Goal: Navigation & Orientation: Find specific page/section

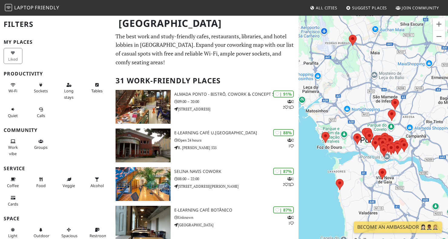
drag, startPoint x: 339, startPoint y: 157, endPoint x: 340, endPoint y: 128, distance: 28.4
click at [340, 128] on div at bounding box center [372, 134] width 149 height 239
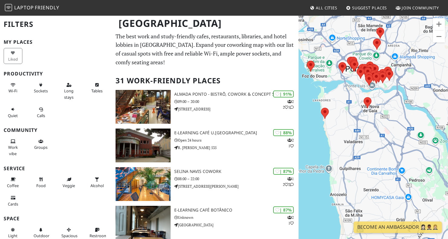
drag, startPoint x: 340, startPoint y: 191, endPoint x: 313, endPoint y: 122, distance: 73.4
click at [313, 122] on div at bounding box center [372, 134] width 149 height 239
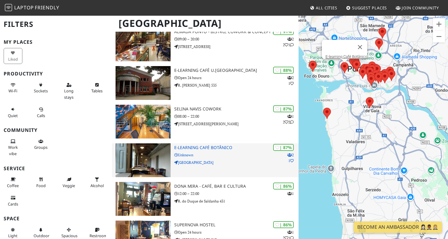
scroll to position [66, 0]
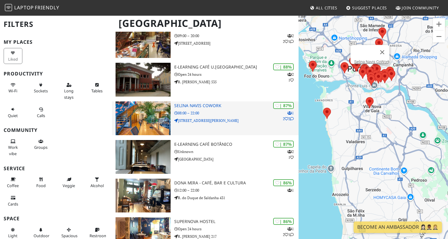
click at [209, 106] on h3 "Selina Navis CoWork" at bounding box center [236, 105] width 124 height 5
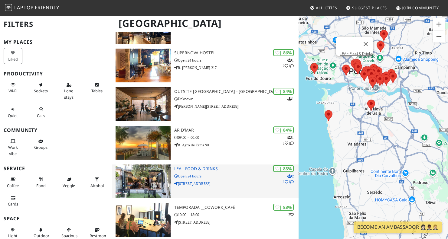
scroll to position [238, 0]
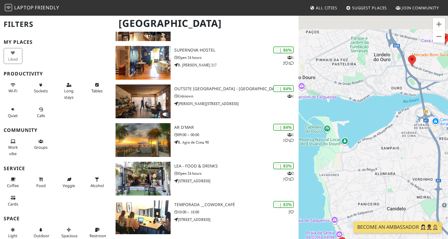
drag, startPoint x: 334, startPoint y: 73, endPoint x: 341, endPoint y: 97, distance: 25.6
click at [341, 97] on div at bounding box center [372, 134] width 149 height 239
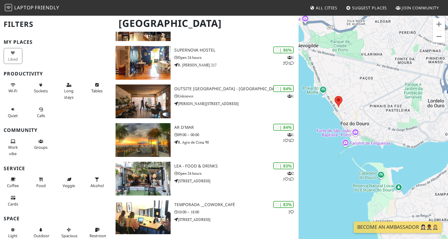
drag, startPoint x: 352, startPoint y: 76, endPoint x: 412, endPoint y: 138, distance: 86.6
click at [411, 128] on div at bounding box center [372, 134] width 149 height 239
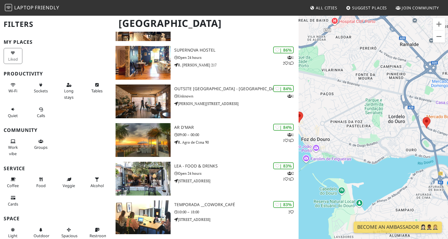
drag, startPoint x: 393, startPoint y: 112, endPoint x: 318, endPoint y: 99, distance: 76.1
click at [318, 99] on div at bounding box center [372, 134] width 149 height 239
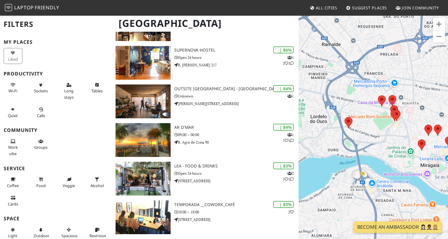
drag, startPoint x: 414, startPoint y: 129, endPoint x: 356, endPoint y: 129, distance: 58.0
click at [356, 129] on div at bounding box center [372, 134] width 149 height 239
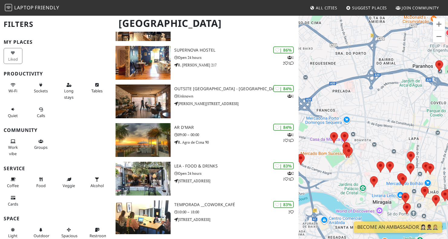
drag, startPoint x: 368, startPoint y: 117, endPoint x: 331, endPoint y: 144, distance: 45.7
click at [331, 144] on div at bounding box center [372, 134] width 149 height 239
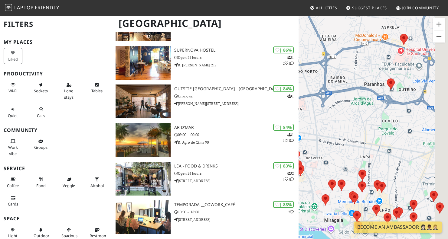
drag, startPoint x: 405, startPoint y: 88, endPoint x: 376, endPoint y: 156, distance: 73.9
click at [376, 155] on div at bounding box center [372, 134] width 149 height 239
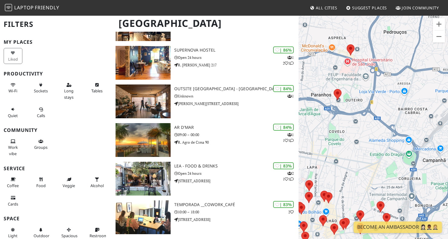
drag, startPoint x: 370, startPoint y: 127, endPoint x: 365, endPoint y: 122, distance: 7.9
click at [365, 122] on div at bounding box center [372, 134] width 149 height 239
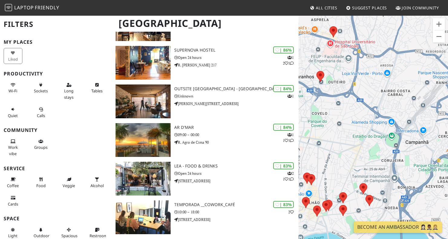
drag, startPoint x: 382, startPoint y: 148, endPoint x: 360, endPoint y: 134, distance: 25.8
click at [360, 134] on div at bounding box center [372, 134] width 149 height 239
drag, startPoint x: 398, startPoint y: 173, endPoint x: 356, endPoint y: 165, distance: 43.0
click at [356, 166] on div at bounding box center [372, 134] width 149 height 239
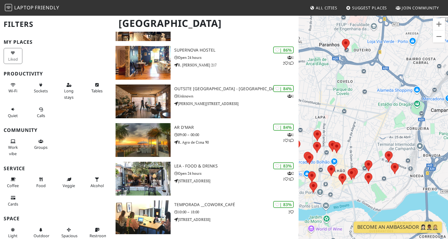
drag, startPoint x: 358, startPoint y: 158, endPoint x: 387, endPoint y: 125, distance: 44.5
click at [387, 125] on div at bounding box center [372, 134] width 149 height 239
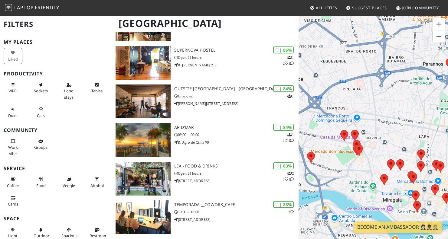
drag, startPoint x: 348, startPoint y: 100, endPoint x: 449, endPoint y: 125, distance: 103.5
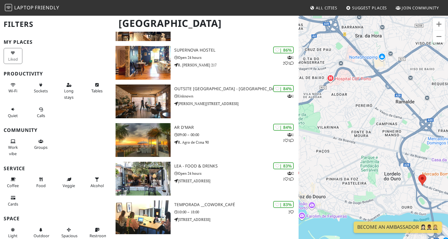
drag, startPoint x: 358, startPoint y: 102, endPoint x: 454, endPoint y: 127, distance: 99.2
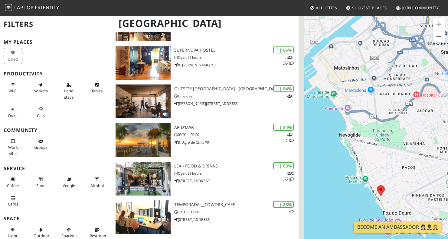
drag, startPoint x: 343, startPoint y: 125, endPoint x: 425, endPoint y: 122, distance: 82.0
click at [425, 122] on div at bounding box center [372, 134] width 149 height 239
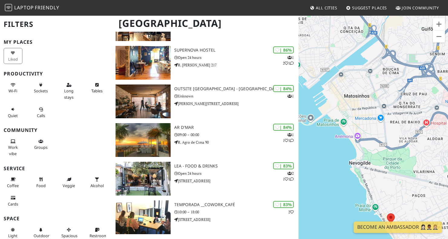
drag, startPoint x: 379, startPoint y: 105, endPoint x: 375, endPoint y: 167, distance: 61.8
click at [375, 167] on div at bounding box center [372, 134] width 149 height 239
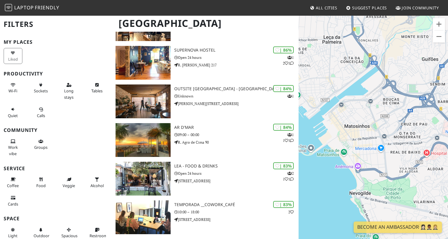
click at [380, 158] on div at bounding box center [372, 134] width 149 height 239
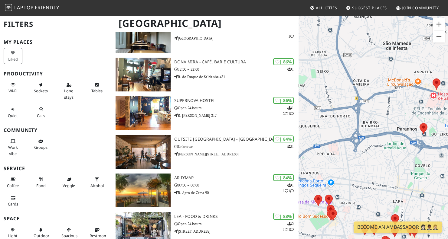
scroll to position [179, 0]
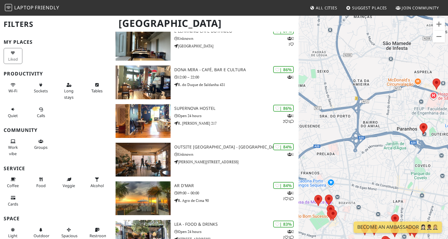
click at [322, 8] on span "All Cities" at bounding box center [326, 7] width 21 height 5
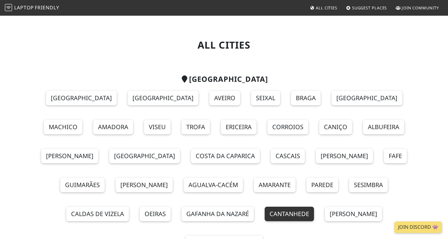
click at [265, 212] on link "Cantanhede" at bounding box center [289, 214] width 49 height 15
